Goal: Use online tool/utility

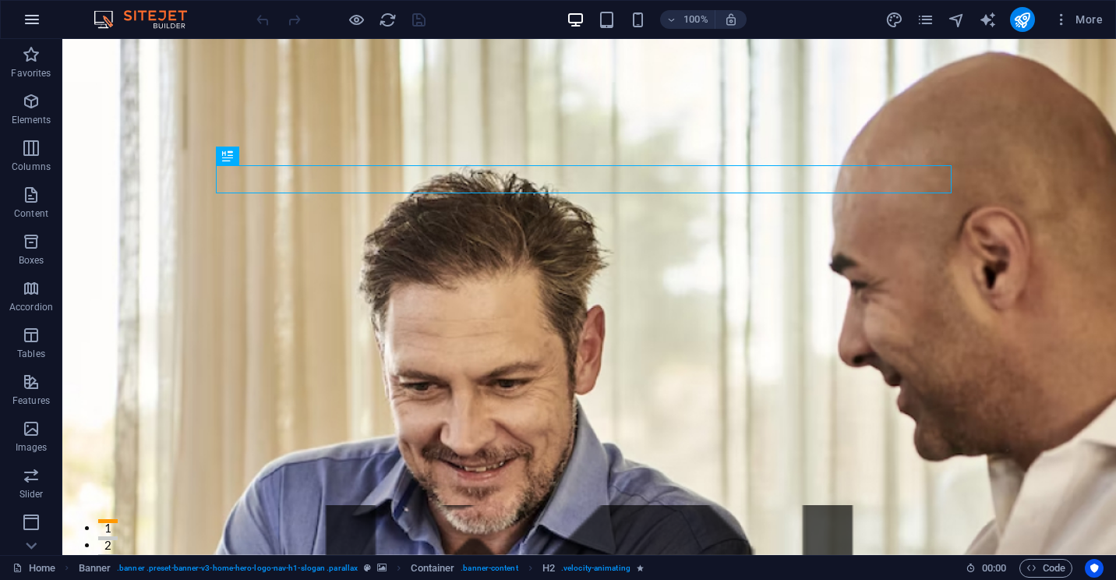
click at [41, 21] on button "button" at bounding box center [31, 19] width 37 height 37
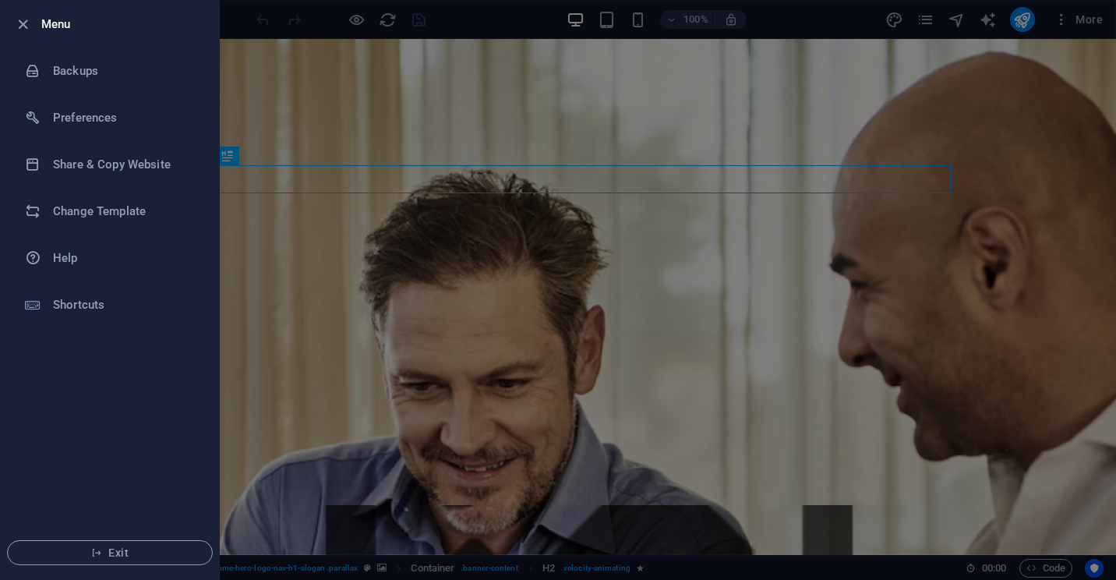
click at [450, 122] on div at bounding box center [558, 290] width 1116 height 580
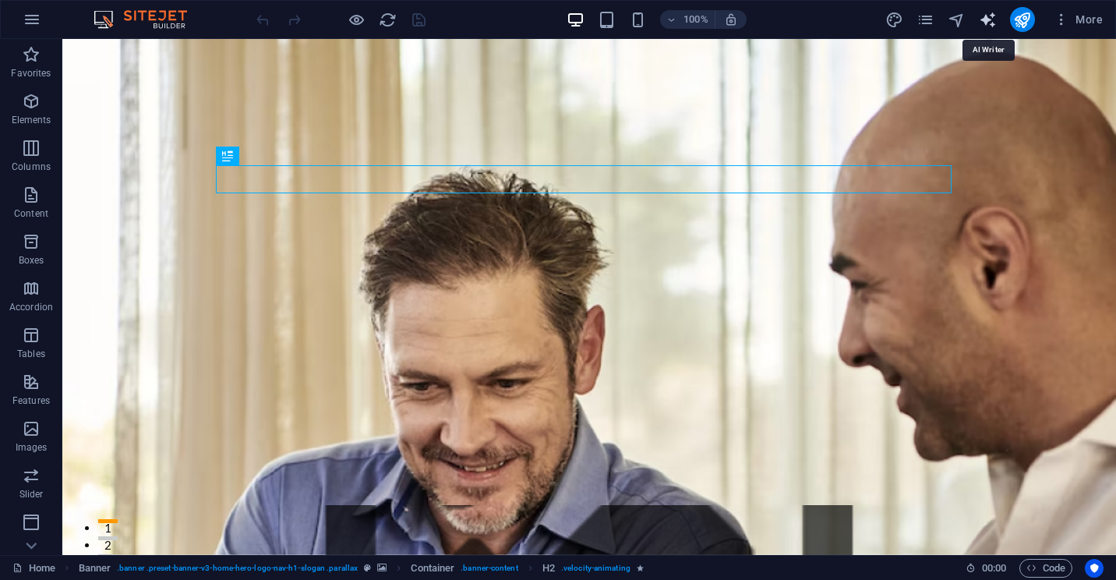
click at [989, 23] on icon "text_generator" at bounding box center [988, 20] width 18 height 18
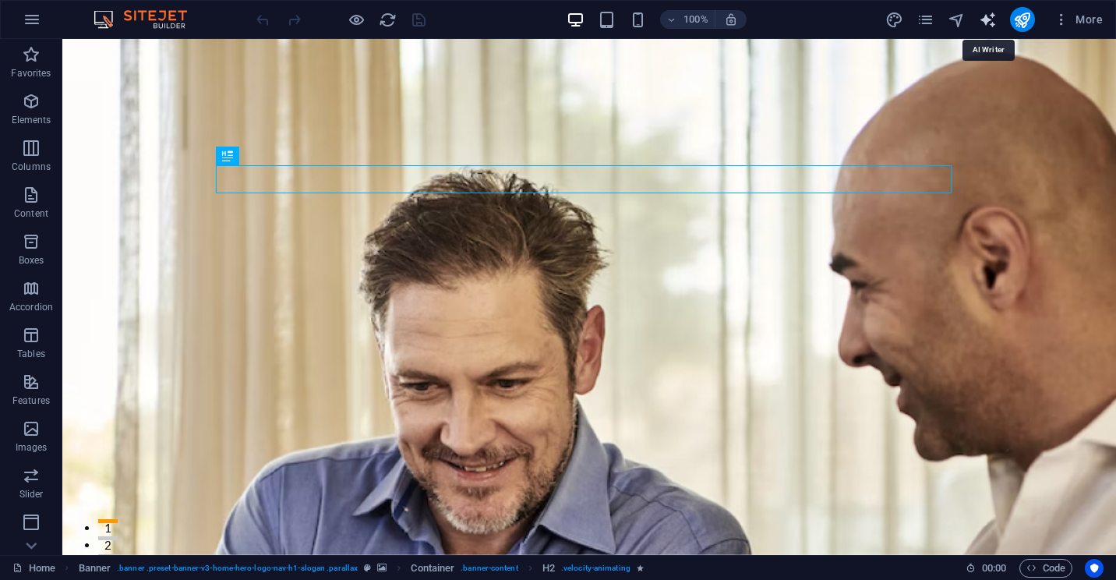
select select "English"
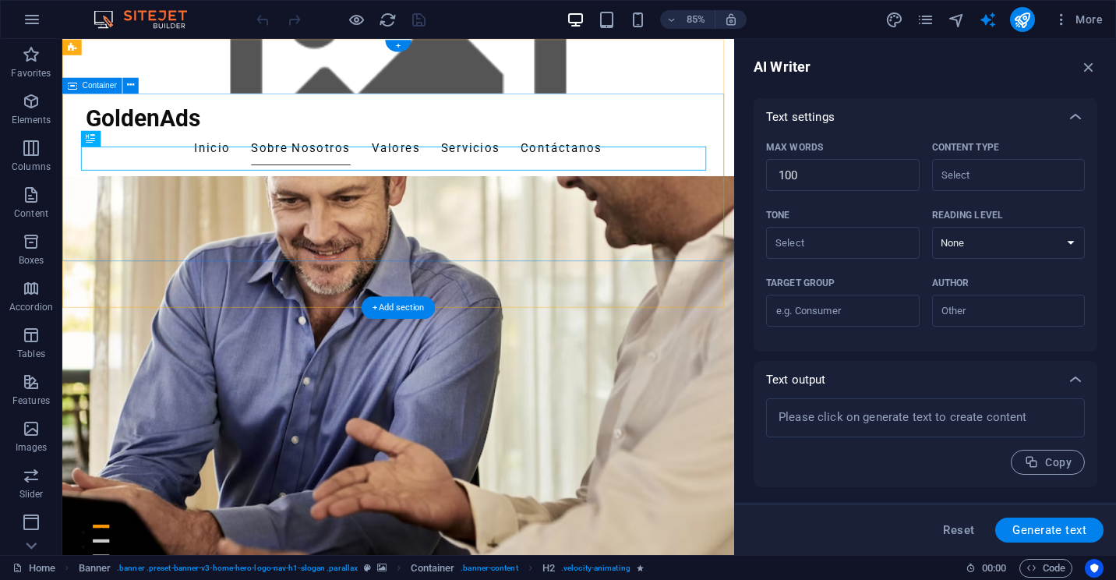
scroll to position [390, 0]
